Goal: Task Accomplishment & Management: Manage account settings

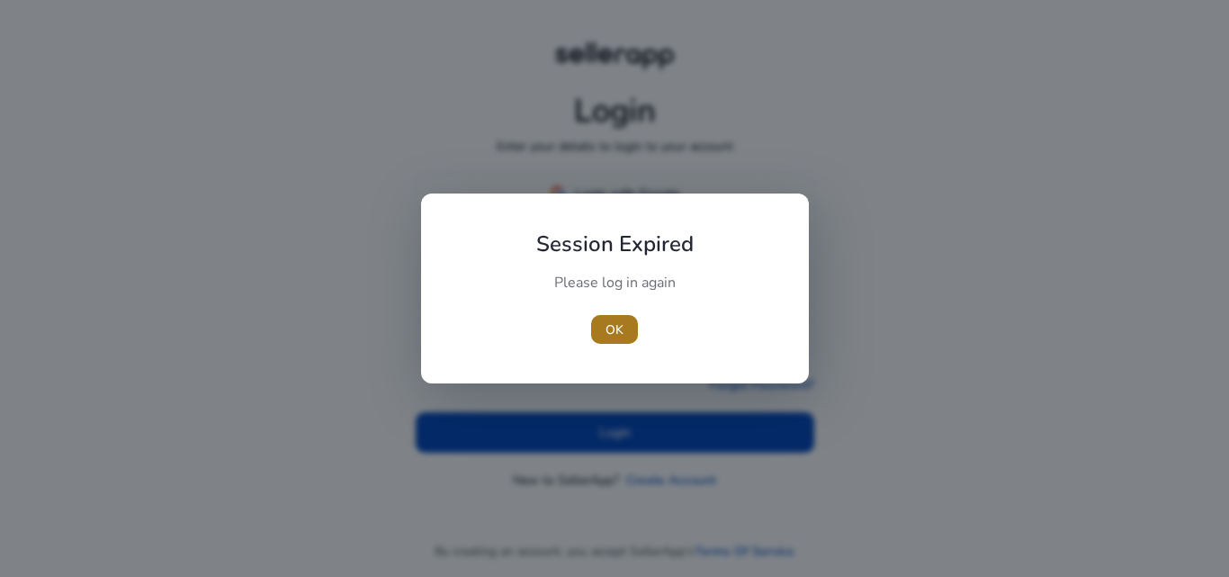
click at [635, 346] on span "button" at bounding box center [614, 329] width 47 height 43
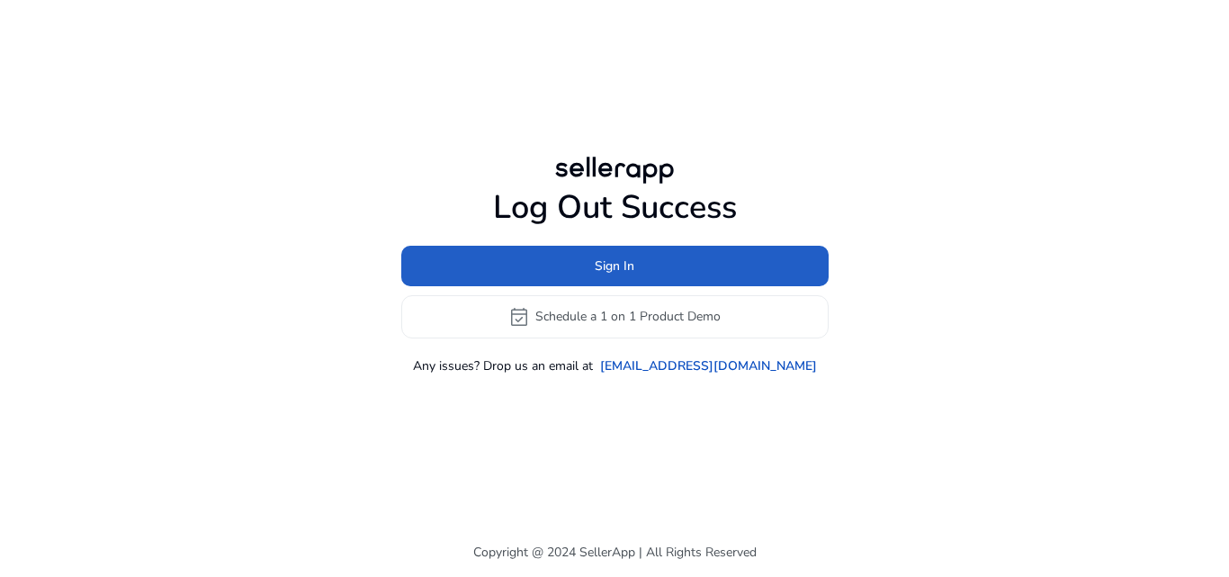
click at [569, 276] on span at bounding box center [614, 265] width 427 height 43
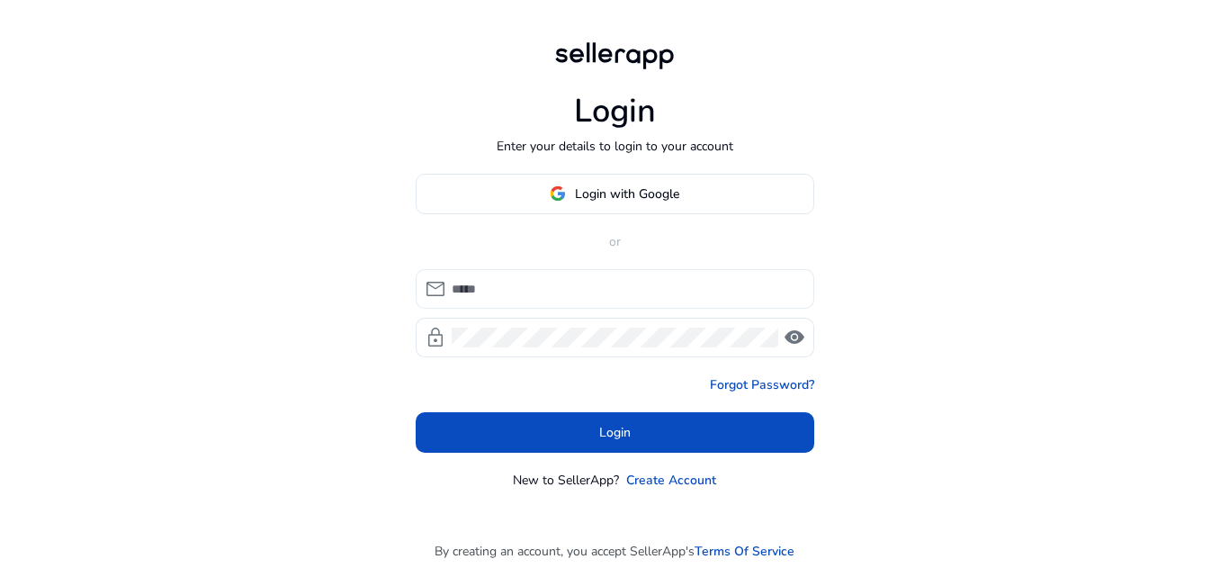
click at [593, 299] on div at bounding box center [626, 289] width 348 height 40
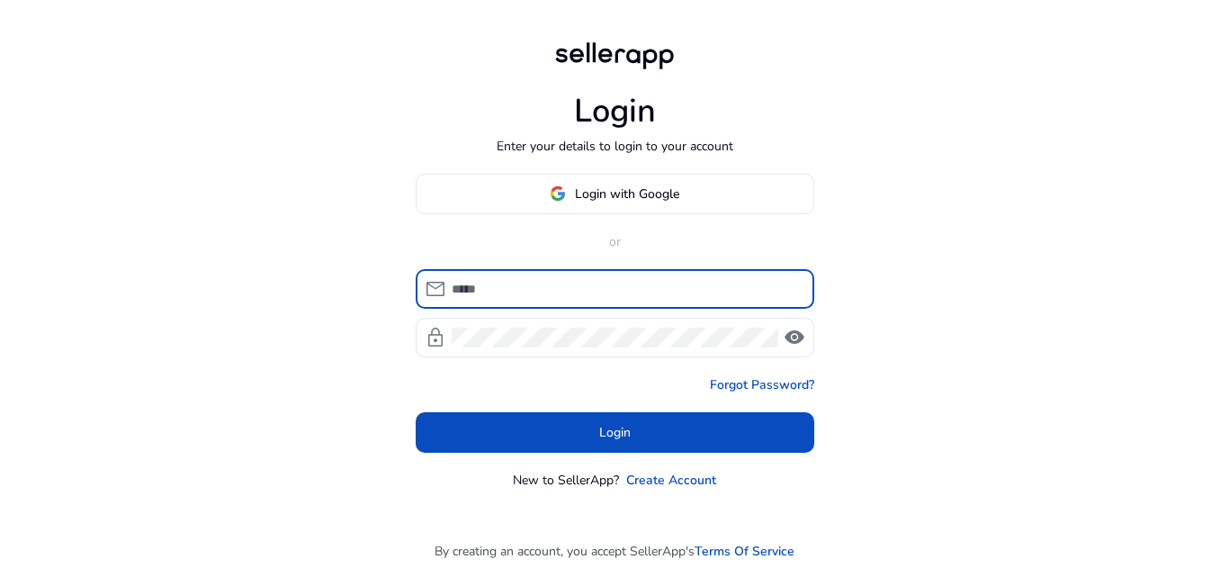
click at [588, 296] on input at bounding box center [626, 289] width 348 height 20
type input "**********"
click at [526, 326] on div at bounding box center [615, 338] width 327 height 40
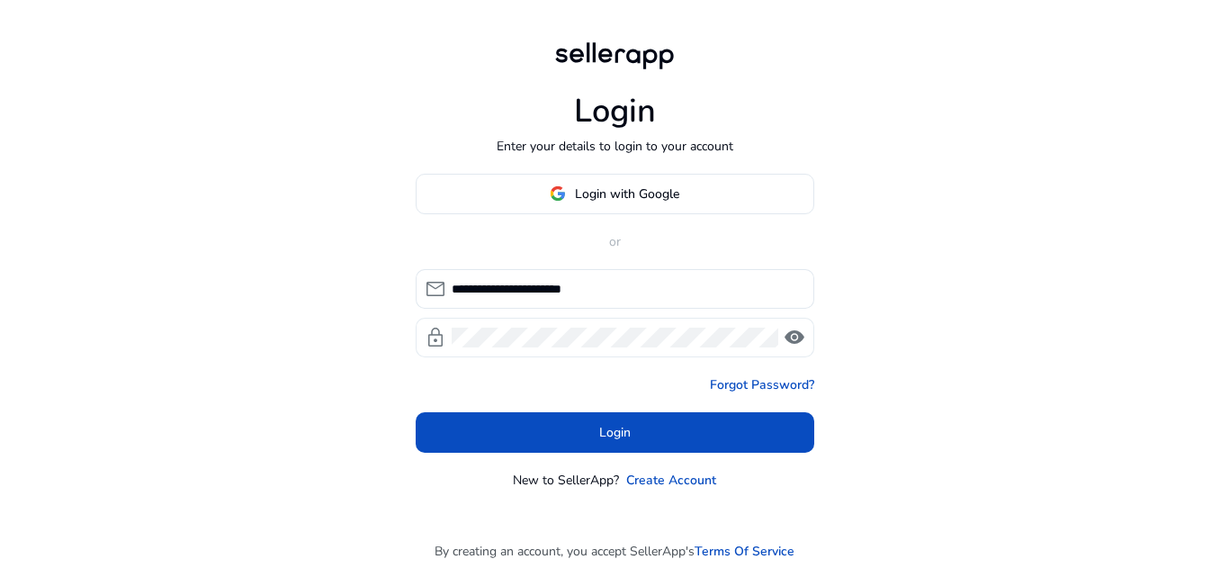
click at [792, 340] on span "visibility" at bounding box center [795, 338] width 22 height 22
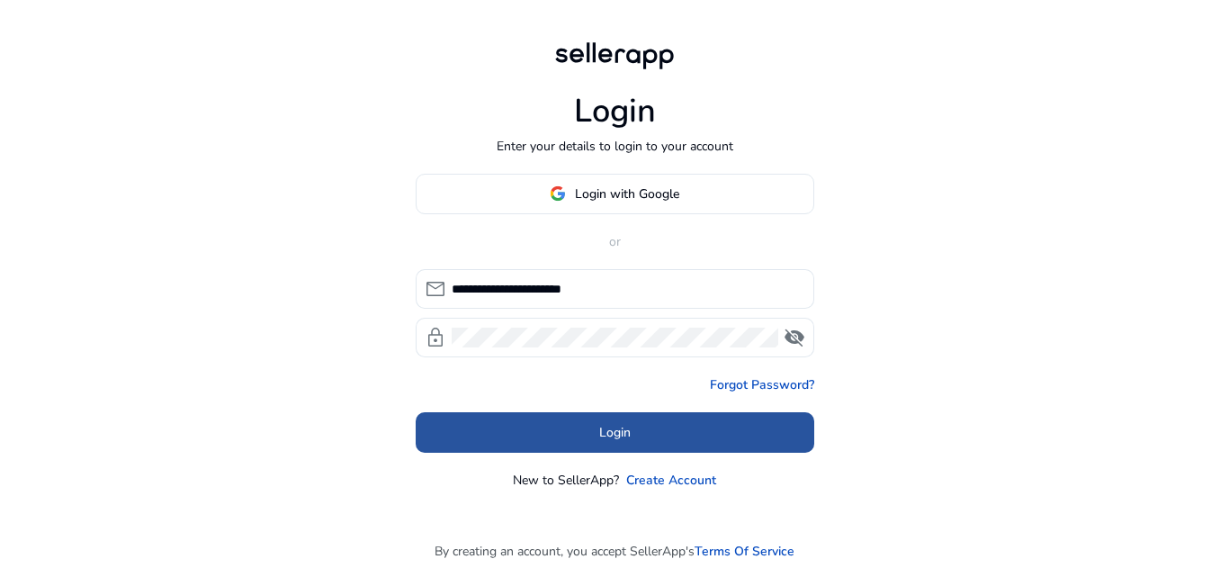
click at [613, 420] on span at bounding box center [615, 431] width 399 height 43
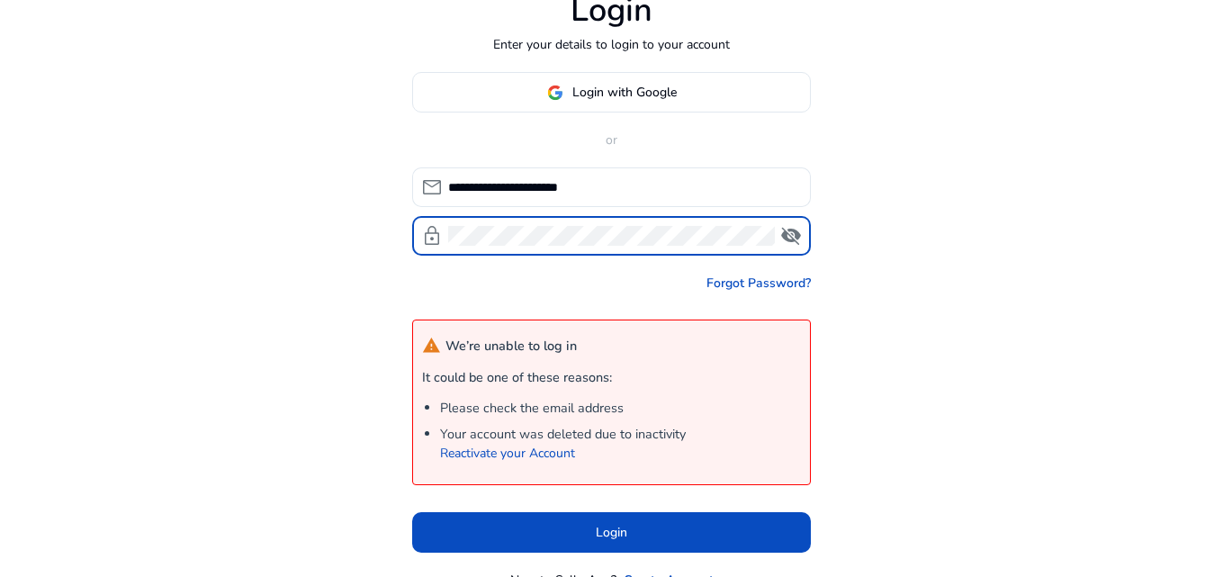
scroll to position [154, 0]
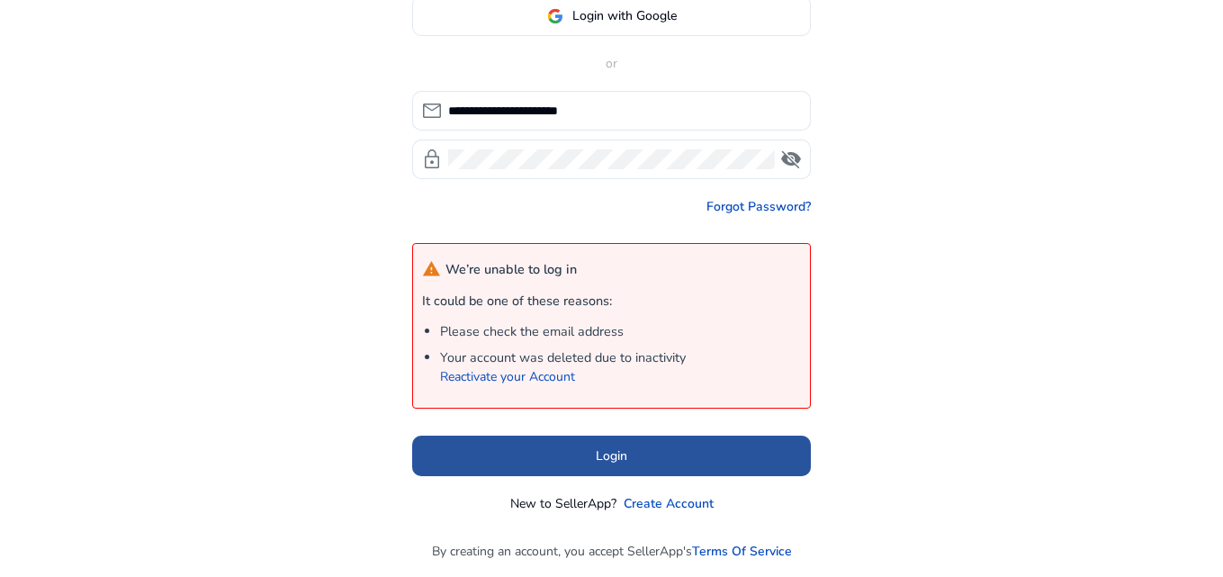
click at [613, 462] on span "Login" at bounding box center [611, 455] width 31 height 19
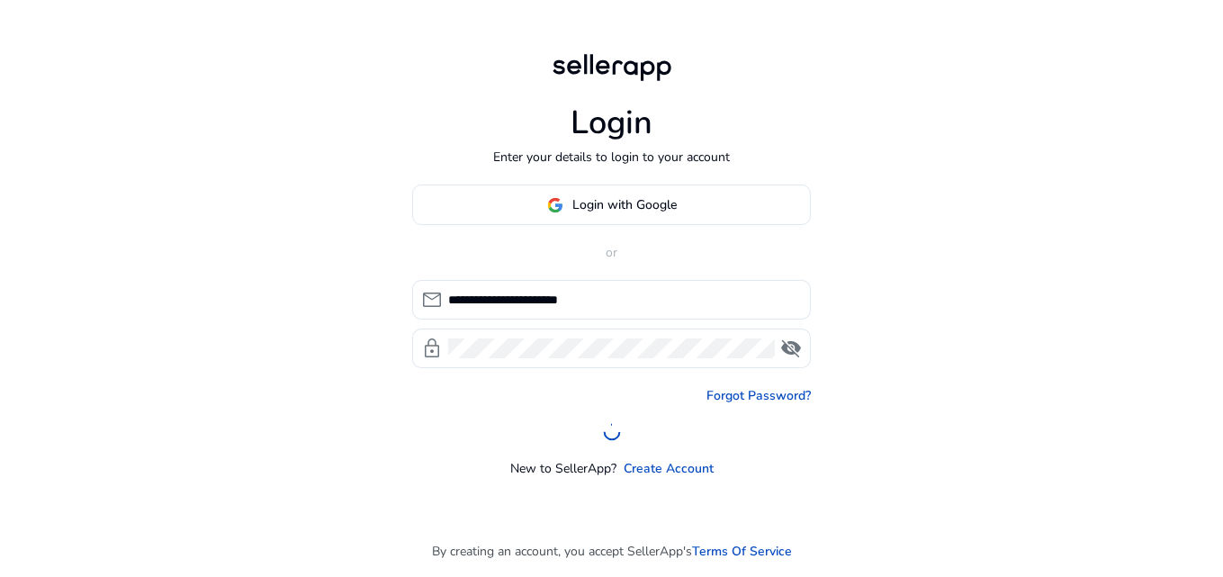
scroll to position [0, 0]
